Goal: Task Accomplishment & Management: Manage account settings

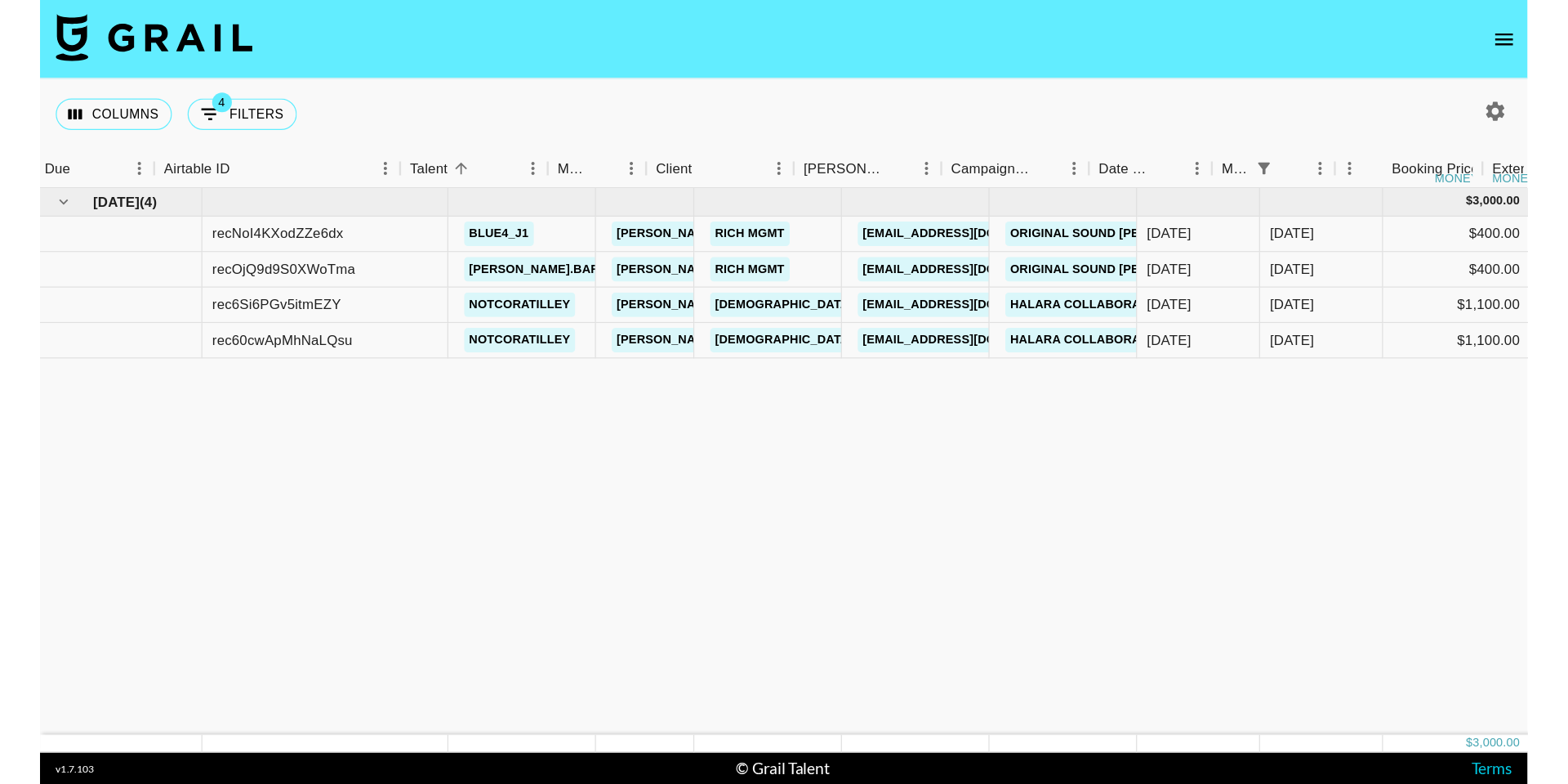
scroll to position [0, 40]
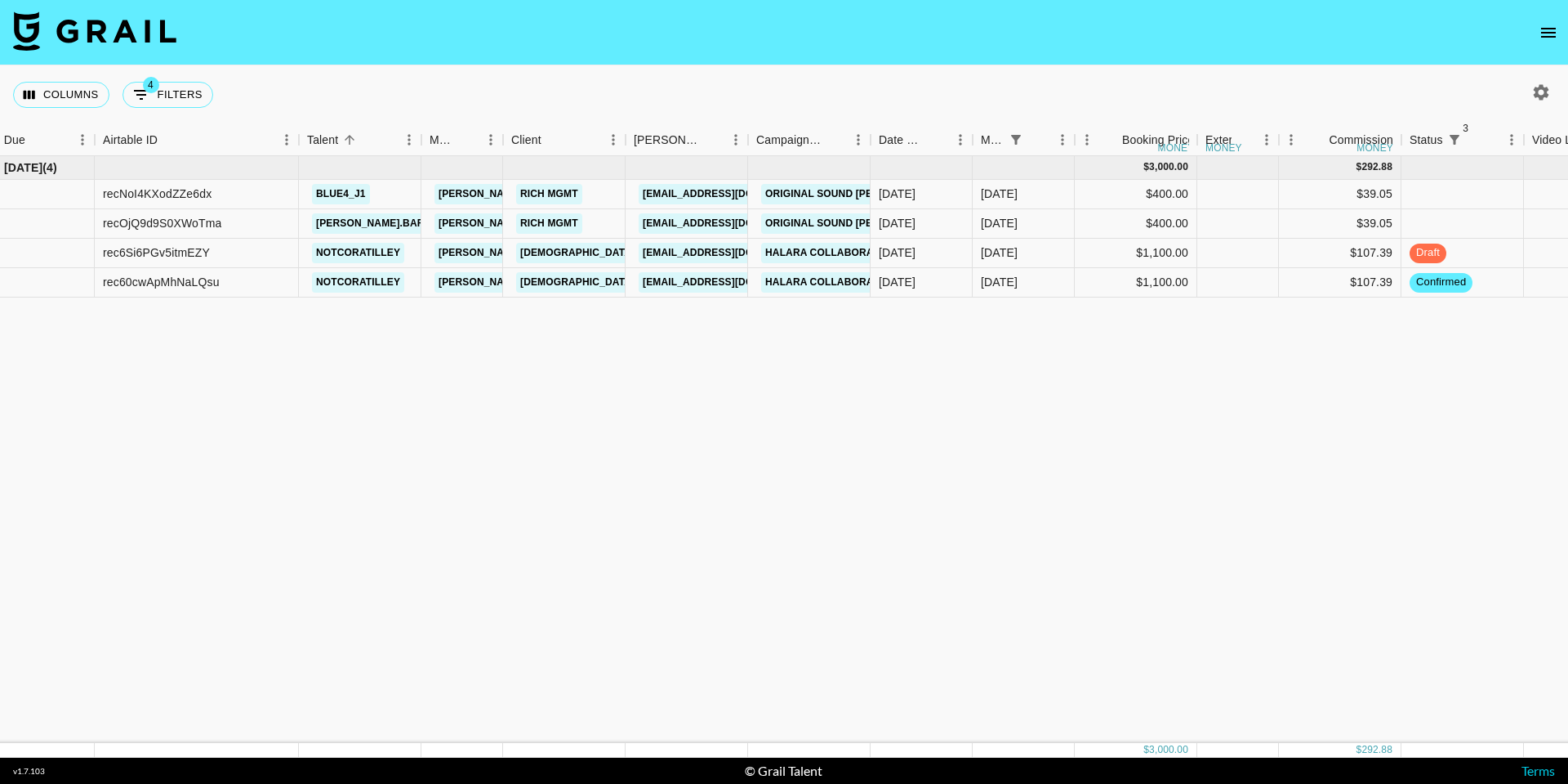
click at [1291, 28] on nav at bounding box center [784, 32] width 1568 height 65
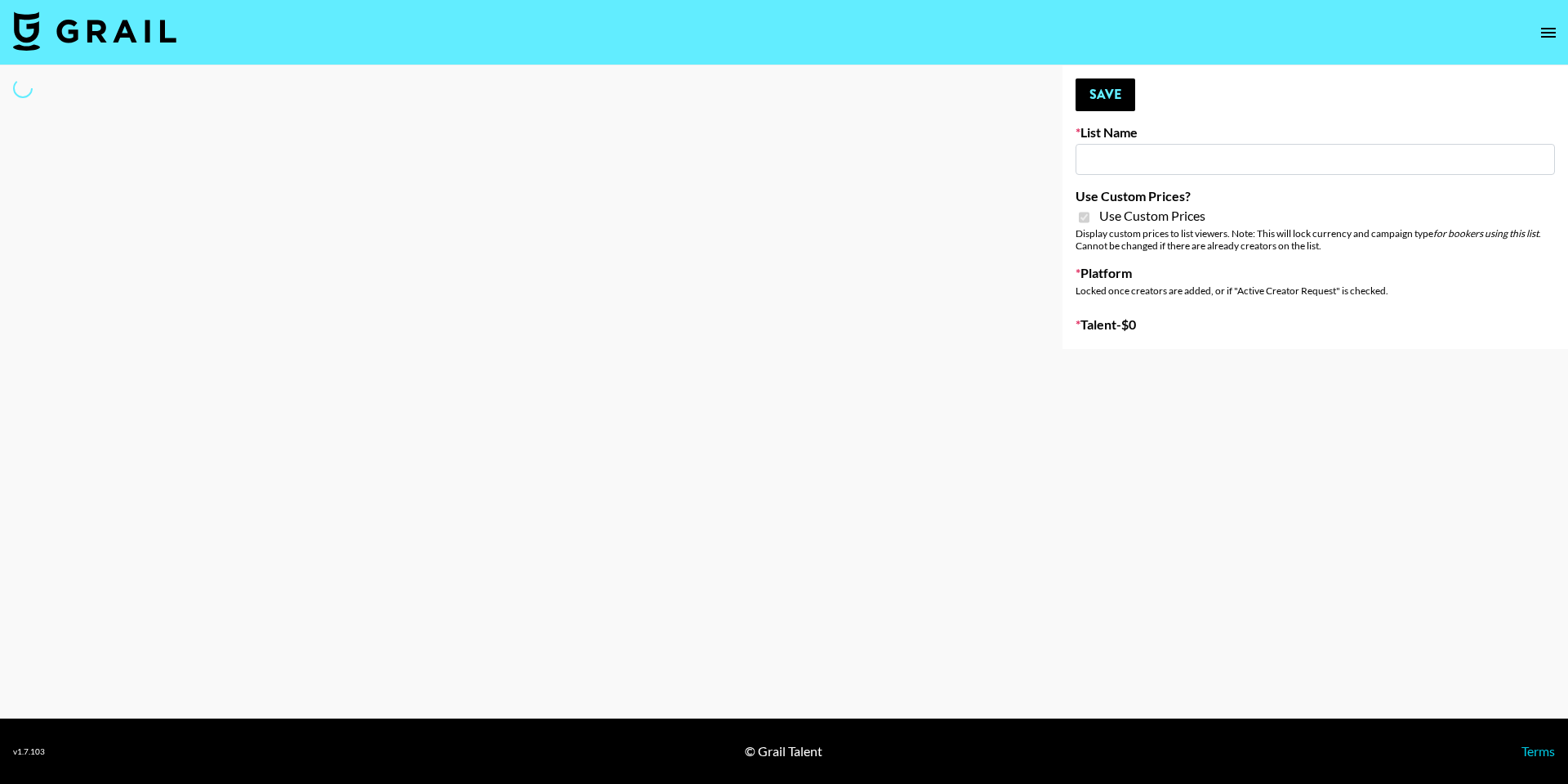
type input "Amaxy Beauty"
checkbox input "true"
select select "Brand"
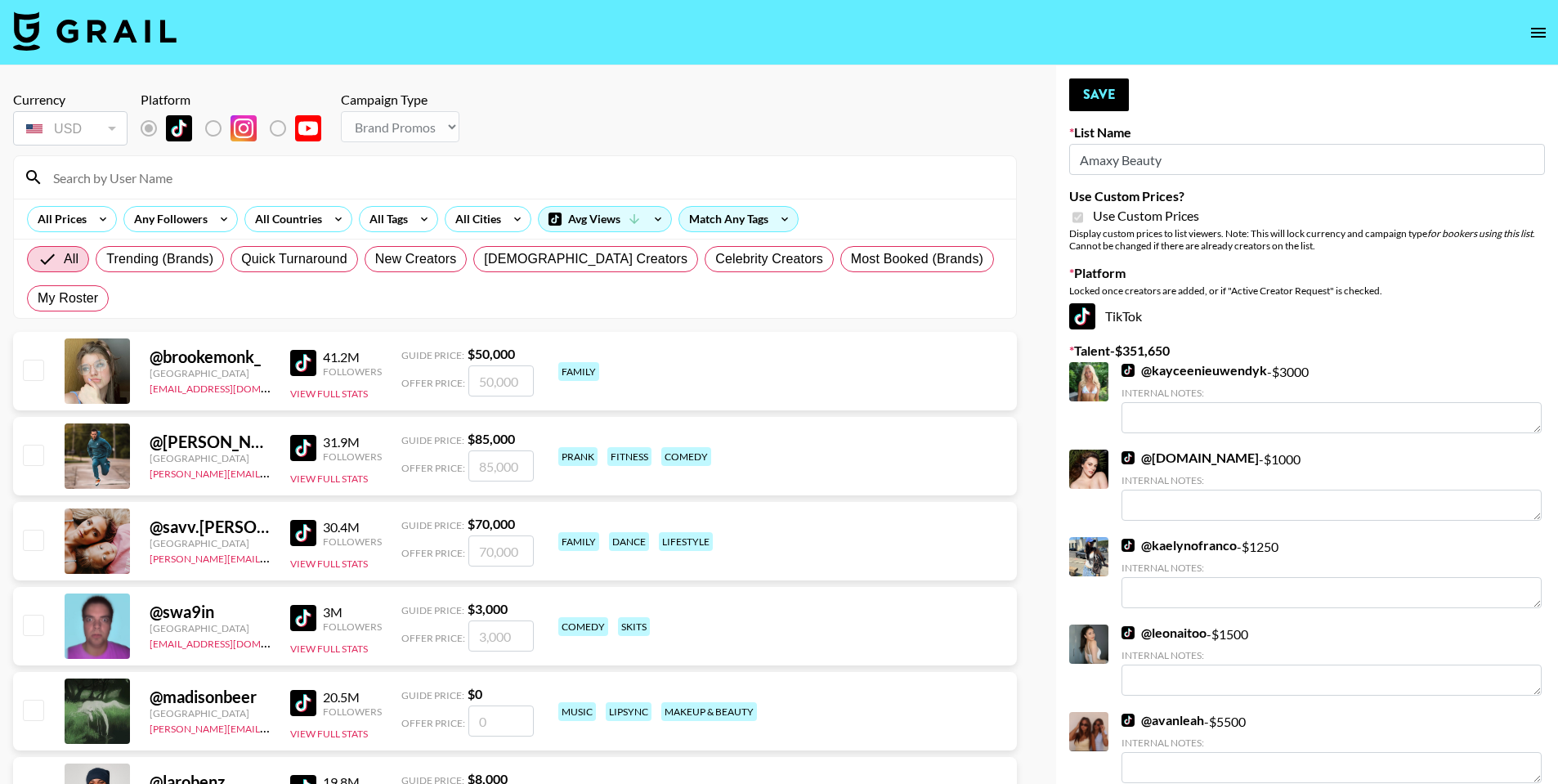
click at [262, 180] on input at bounding box center [524, 177] width 963 height 26
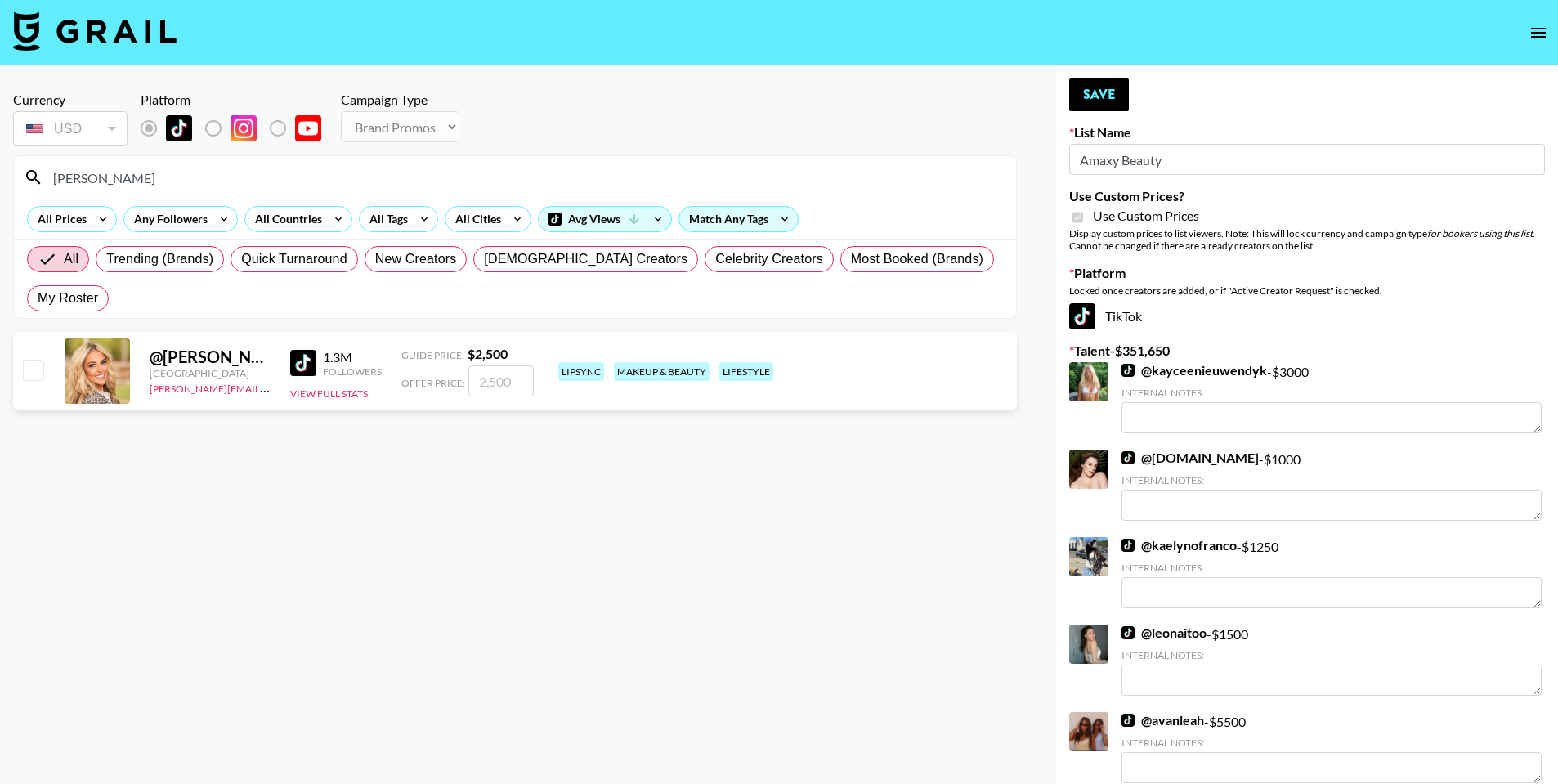
type input "[PERSON_NAME]"
click at [28, 360] on input "checkbox" at bounding box center [32, 369] width 19 height 19
checkbox input "true"
click at [489, 365] on input "2500" at bounding box center [500, 381] width 65 height 31
type input "2000"
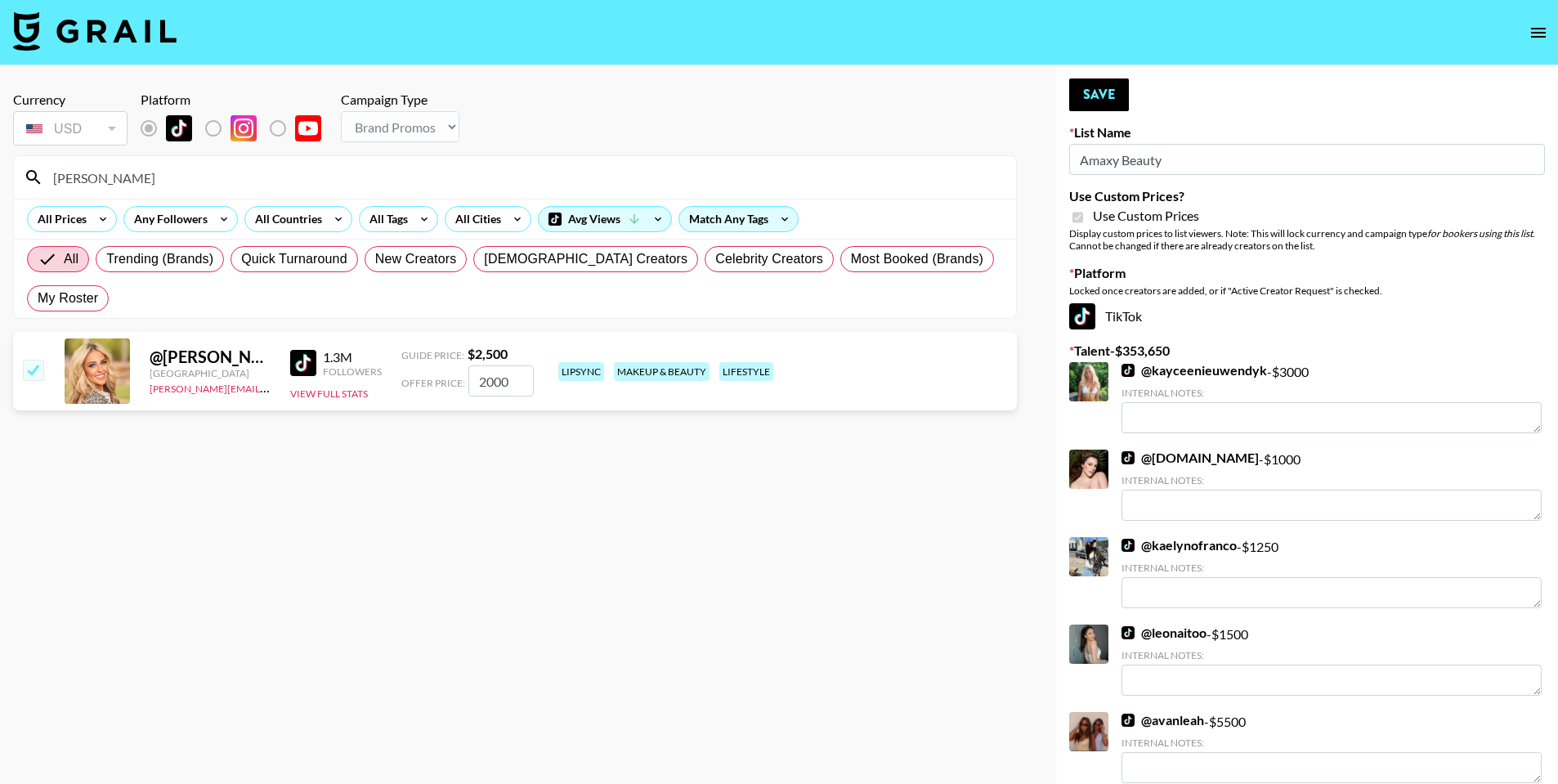
drag, startPoint x: 207, startPoint y: 187, endPoint x: 0, endPoint y: 152, distance: 209.9
type input "mercede"
click at [38, 360] on input "checkbox" at bounding box center [32, 369] width 19 height 19
checkbox input "true"
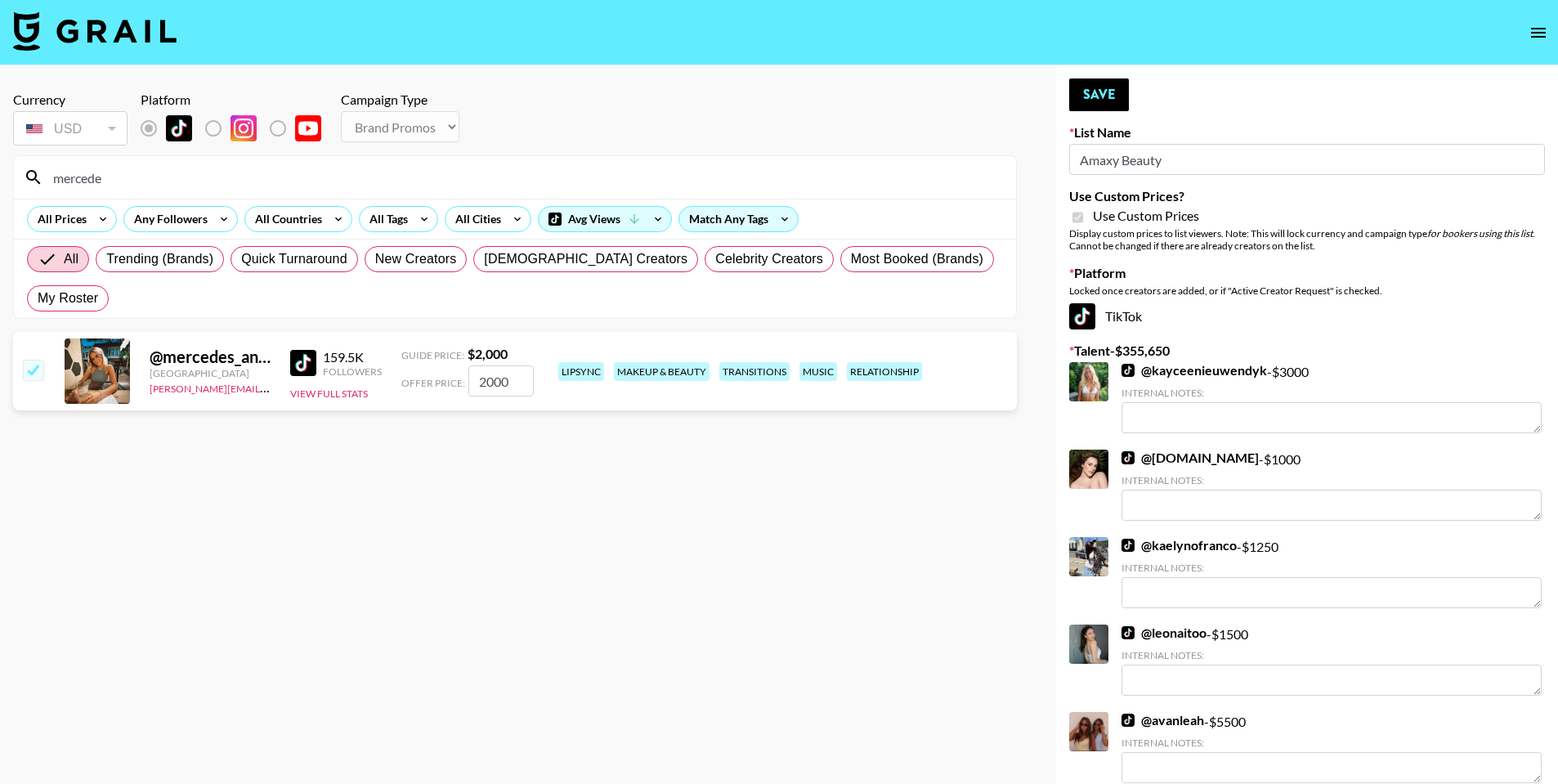
click at [488, 365] on input "2000" at bounding box center [500, 381] width 65 height 31
type input "200"
checkbox input "false"
checkbox input "true"
type input "1500"
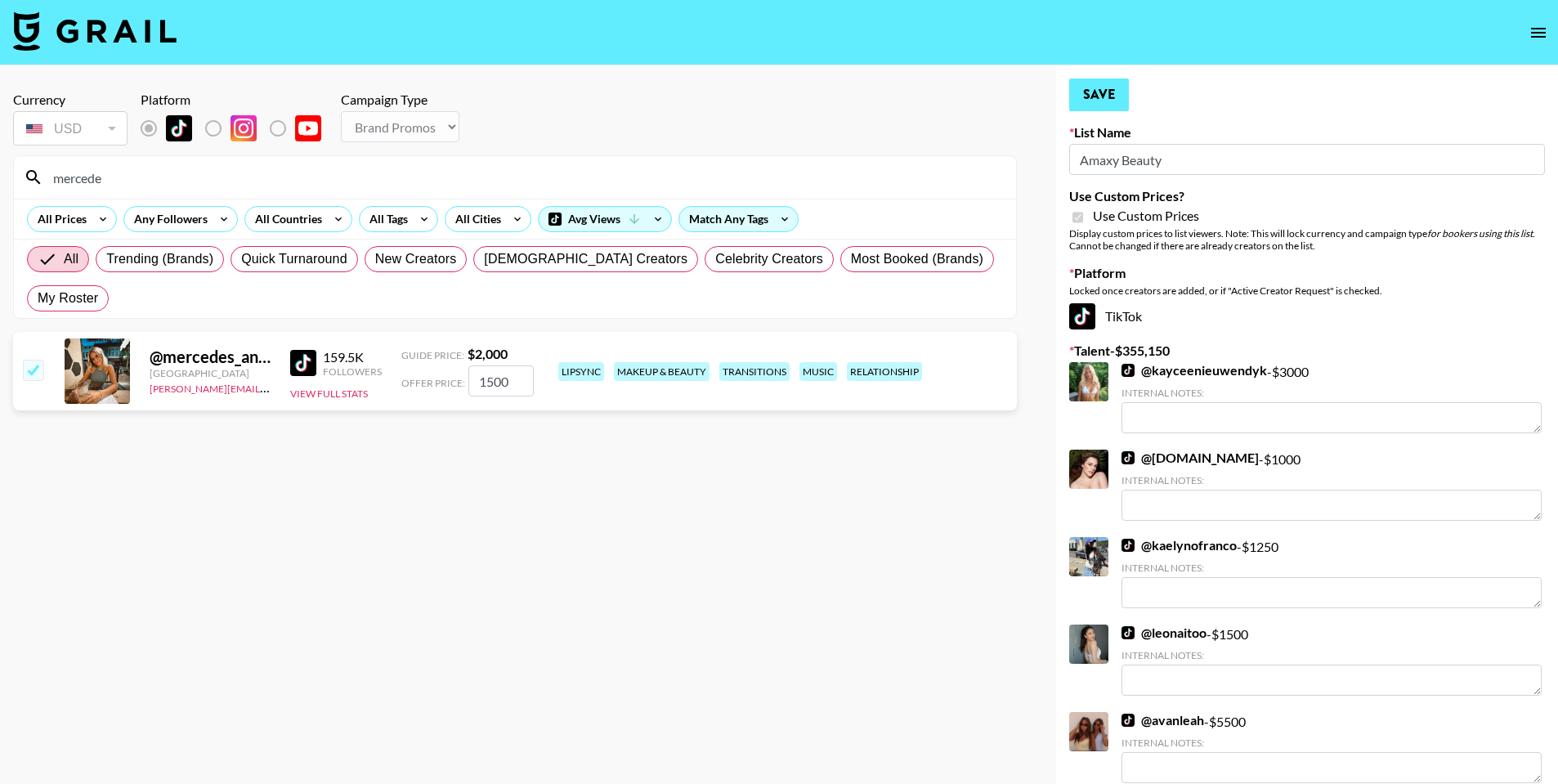
click at [1126, 93] on button "Save" at bounding box center [1098, 95] width 60 height 33
